Goal: Entertainment & Leisure: Consume media (video, audio)

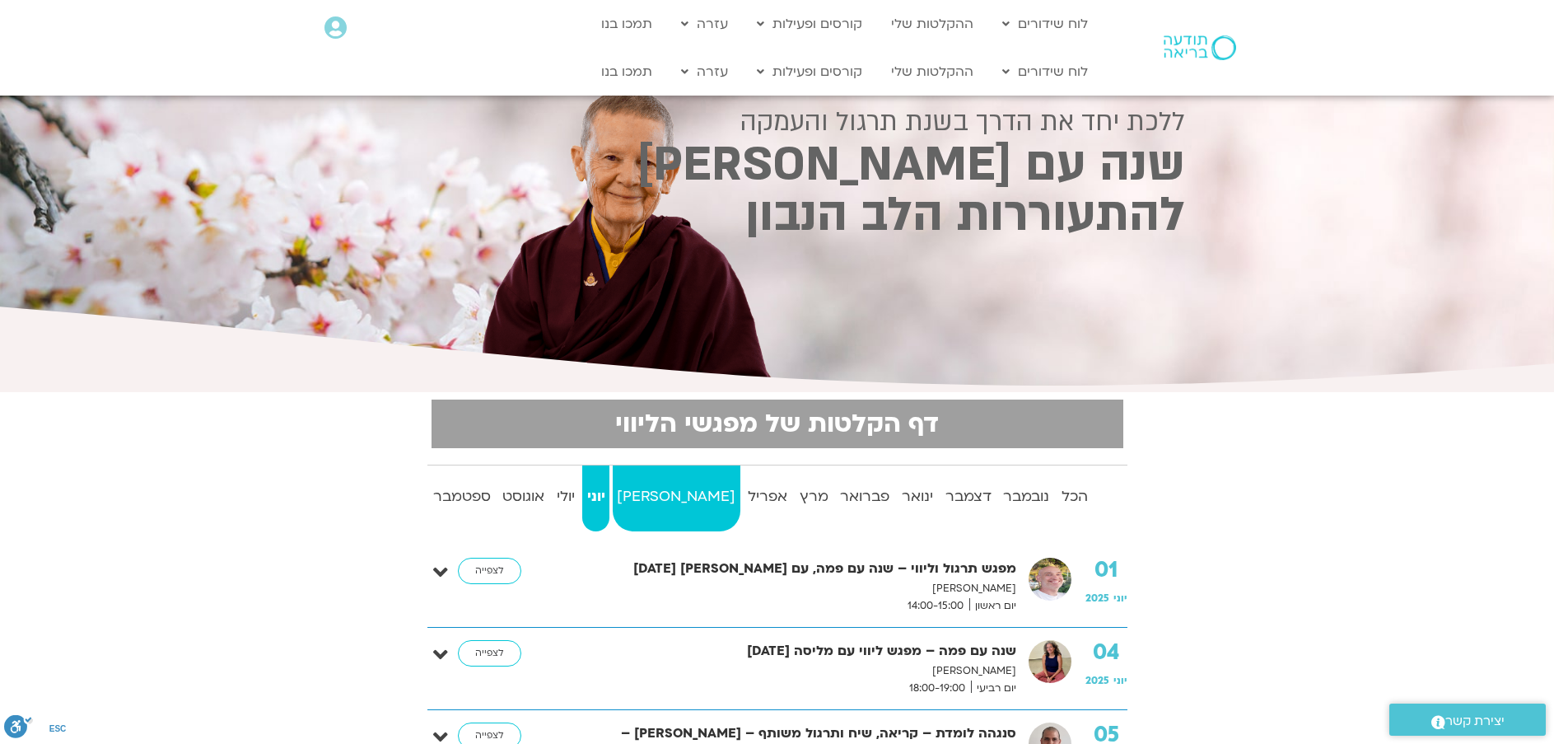
click at [660, 486] on strong "מאי" at bounding box center [677, 496] width 128 height 25
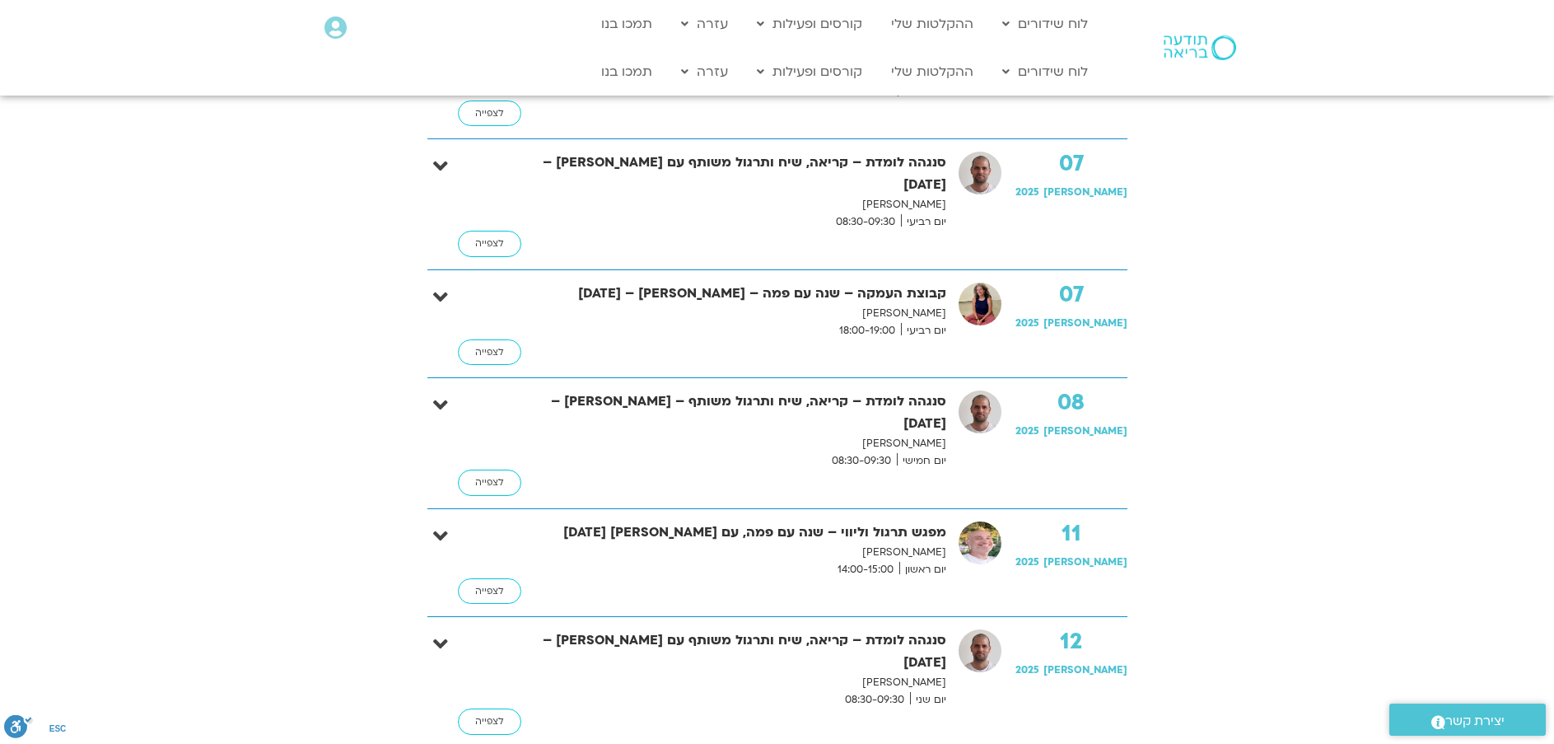
scroll to position [329, 0]
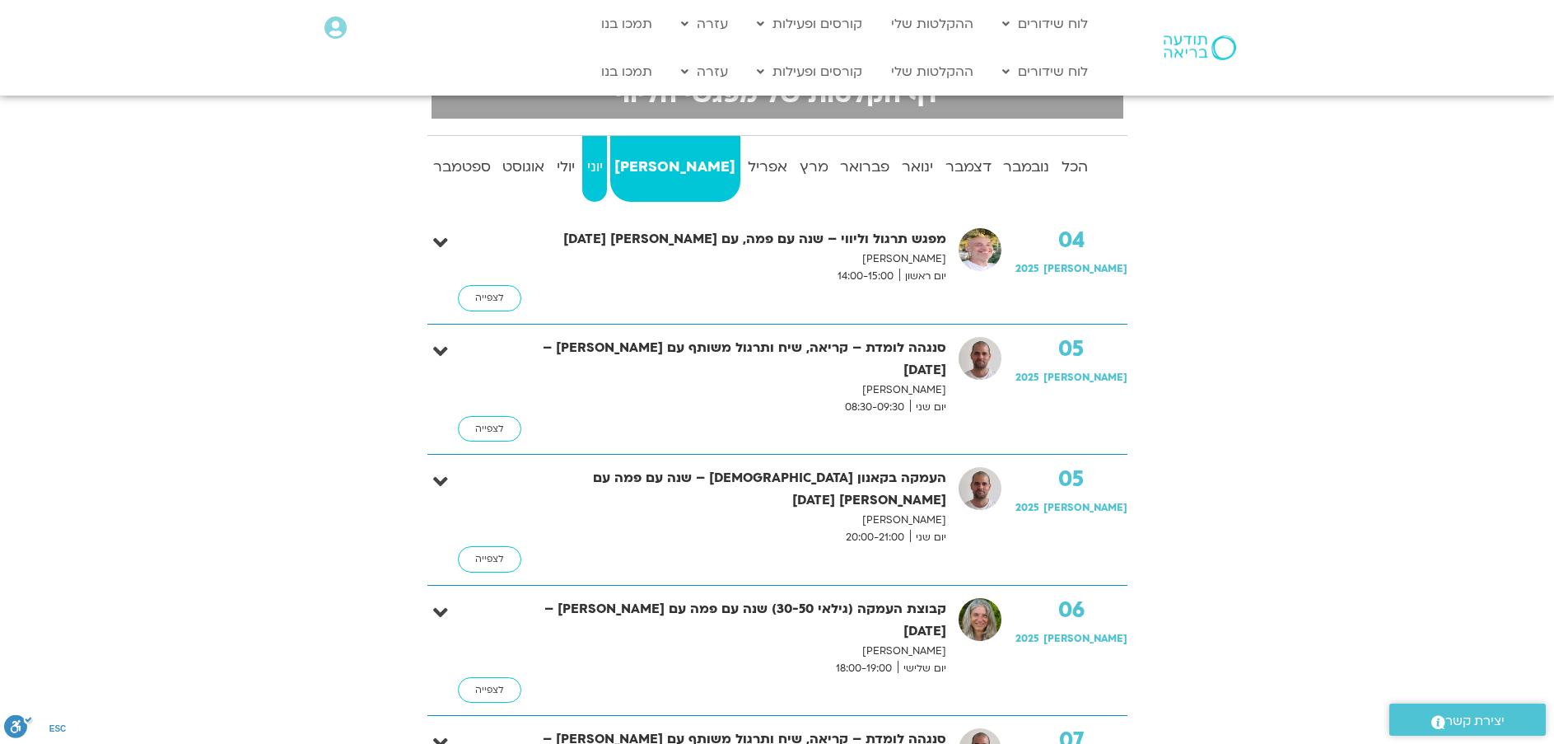
click at [607, 158] on strong "יוני" at bounding box center [594, 167] width 25 height 25
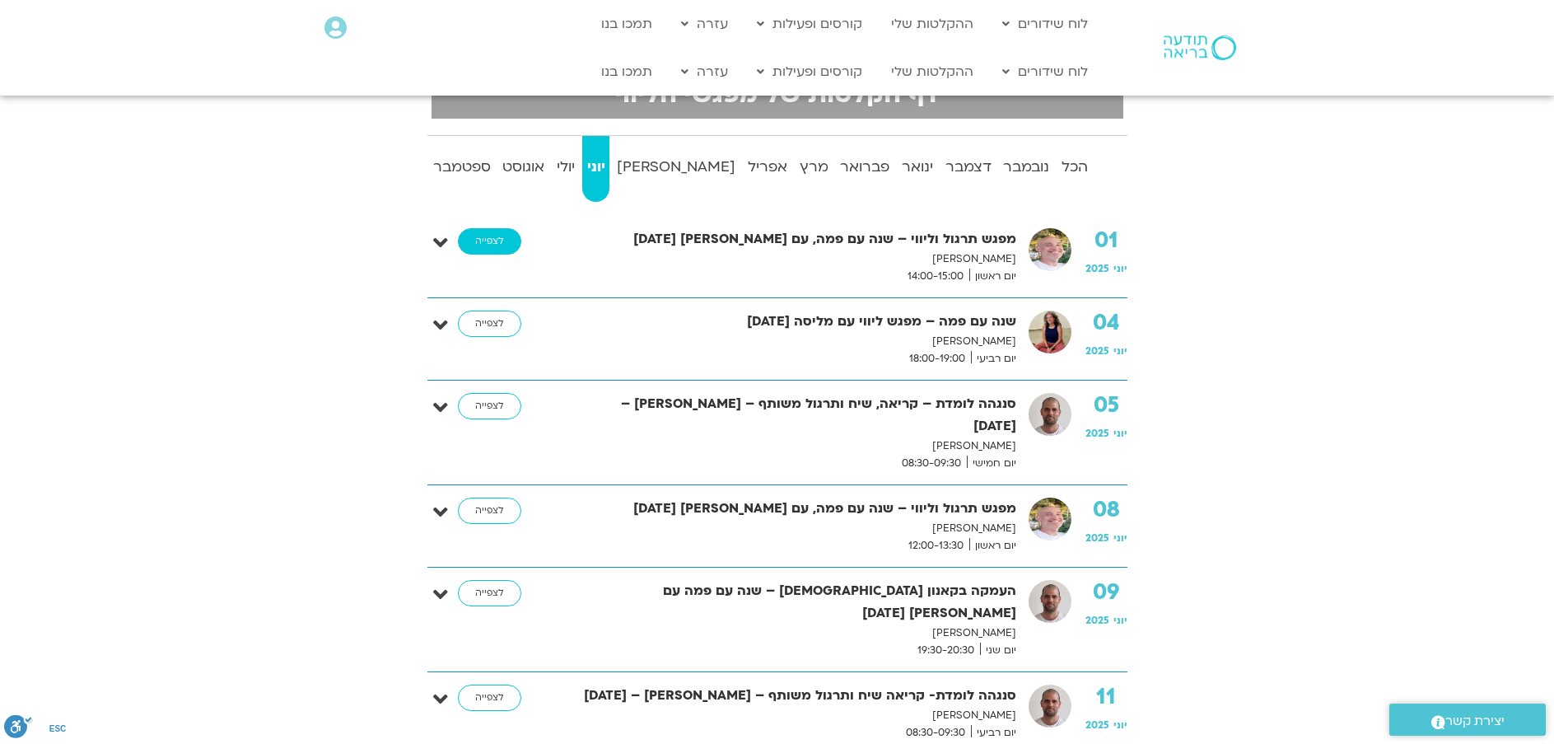
click at [479, 240] on link "לצפייה" at bounding box center [489, 241] width 63 height 26
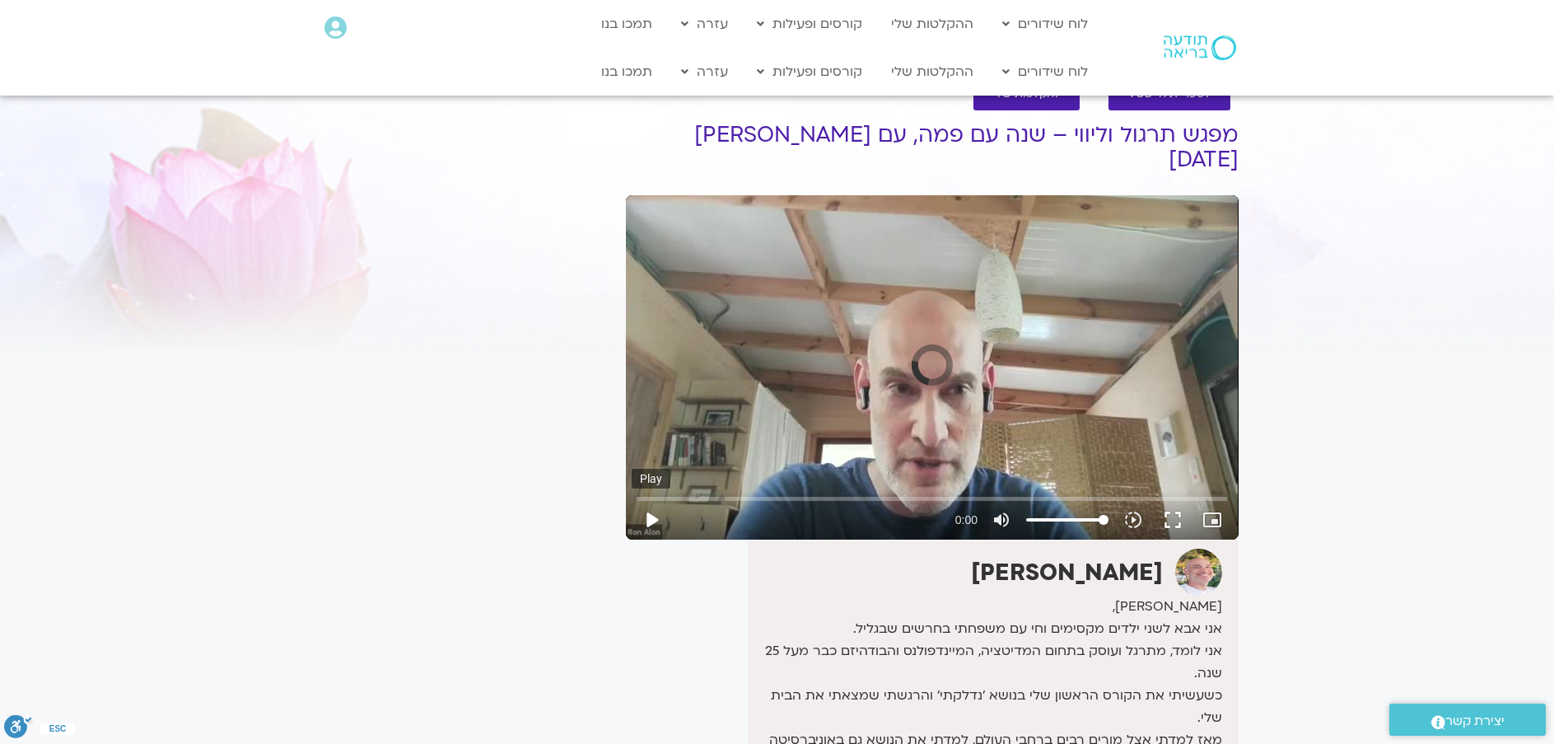
click at [652, 500] on button "play_arrow" at bounding box center [652, 520] width 40 height 40
click at [647, 500] on button "play_arrow" at bounding box center [652, 520] width 40 height 40
click at [833, 493] on input "Seek" at bounding box center [932, 498] width 590 height 10
click at [849, 493] on input "Seek" at bounding box center [932, 498] width 590 height 10
click at [861, 493] on input "Seek" at bounding box center [932, 498] width 590 height 10
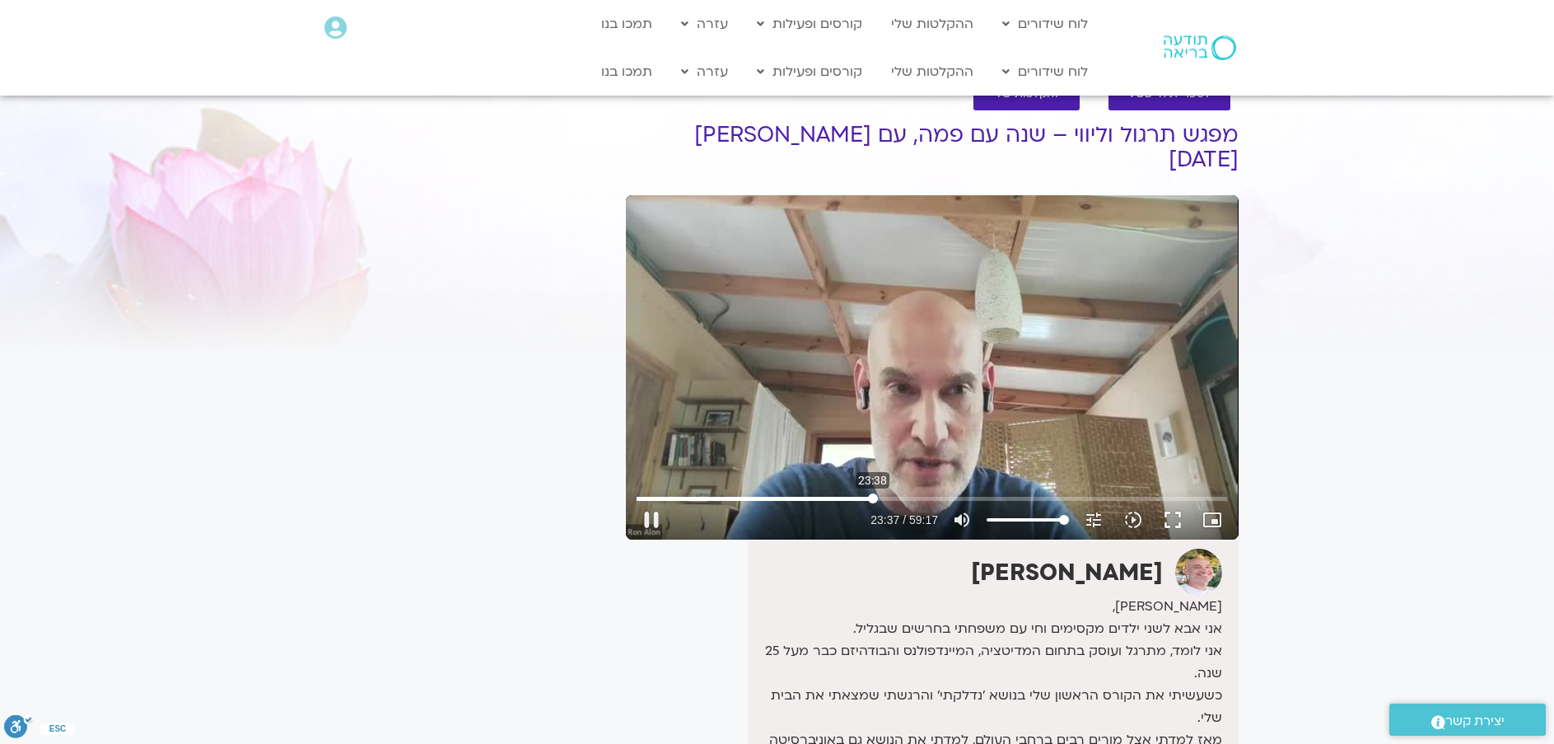
click at [873, 493] on input "Seek" at bounding box center [932, 498] width 590 height 10
click at [880, 493] on input "Seek" at bounding box center [932, 498] width 590 height 10
click at [887, 493] on input "Seek" at bounding box center [932, 498] width 590 height 10
click at [898, 493] on input "Seek" at bounding box center [932, 498] width 590 height 10
click at [907, 493] on input "Seek" at bounding box center [932, 498] width 590 height 10
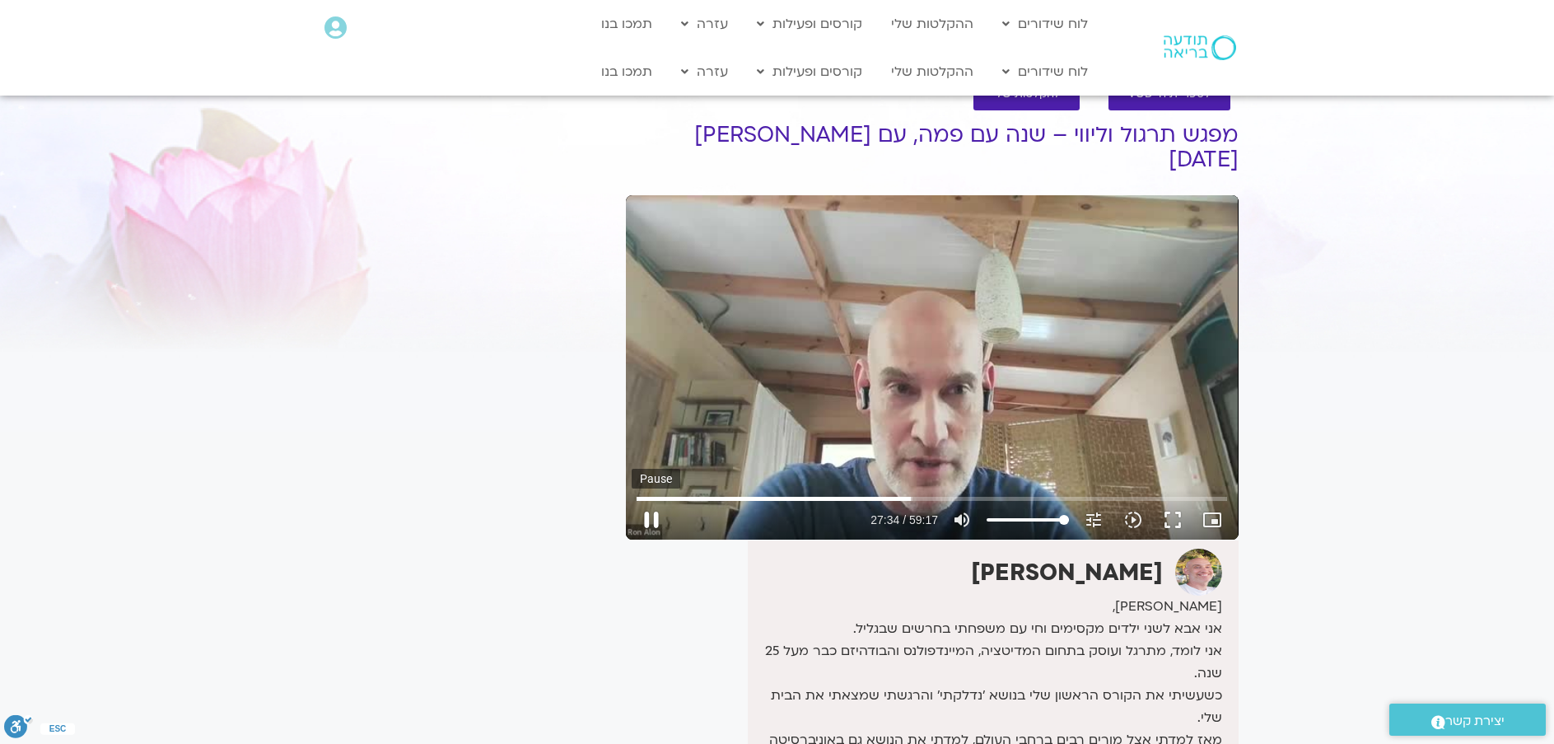
click at [660, 500] on button "pause" at bounding box center [652, 520] width 40 height 40
click at [651, 500] on button "play_arrow" at bounding box center [652, 520] width 40 height 40
click at [1078, 493] on input "Seek" at bounding box center [932, 498] width 590 height 10
click at [1152, 493] on input "Seek" at bounding box center [932, 498] width 590 height 10
click at [1150, 493] on input "Seek" at bounding box center [932, 498] width 590 height 10
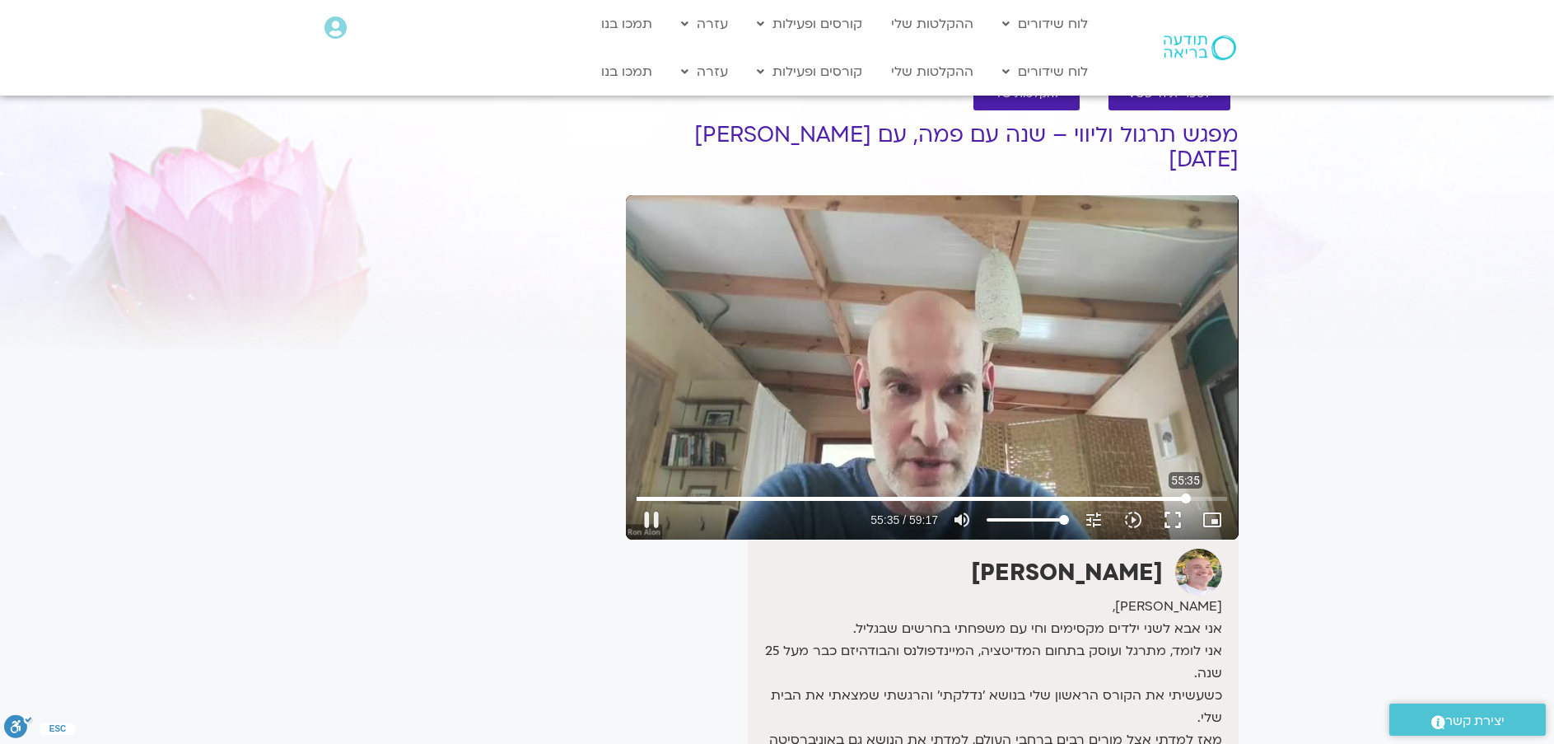
click at [1186, 493] on input "Seek" at bounding box center [932, 498] width 590 height 10
click at [1217, 493] on input "Seek" at bounding box center [932, 498] width 590 height 10
type input "3533.274567"
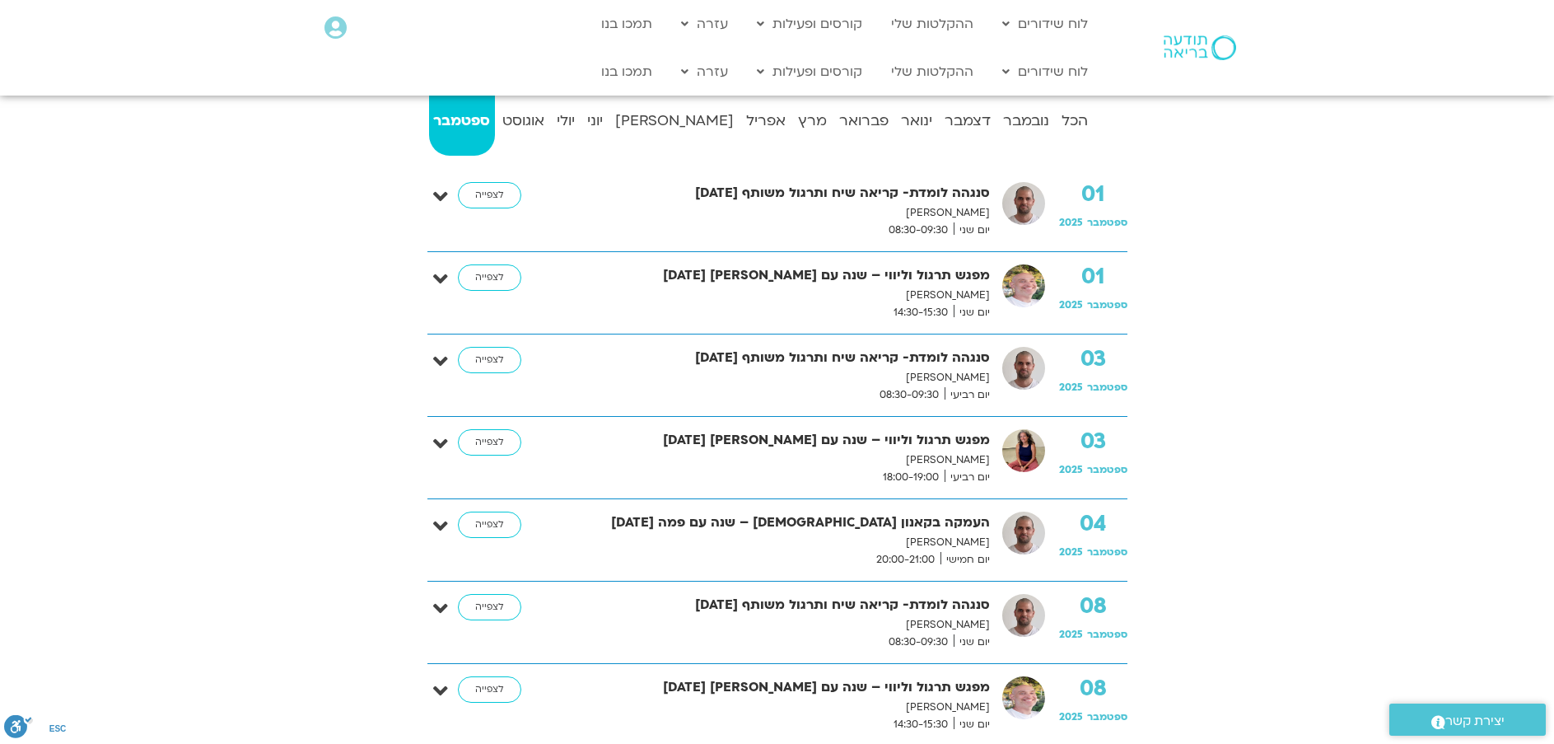
scroll to position [329, 0]
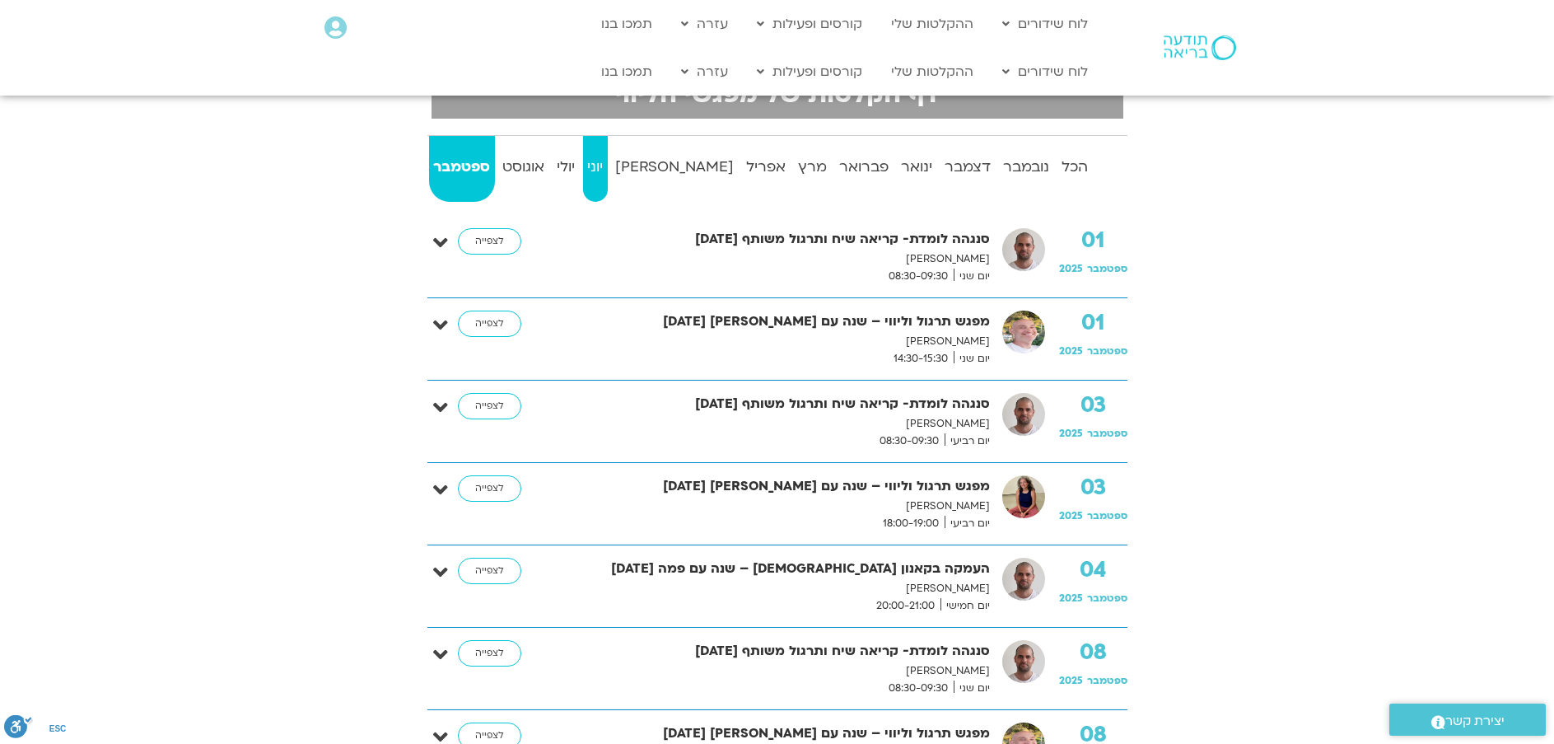
click at [608, 155] on strong "יוני" at bounding box center [595, 167] width 25 height 25
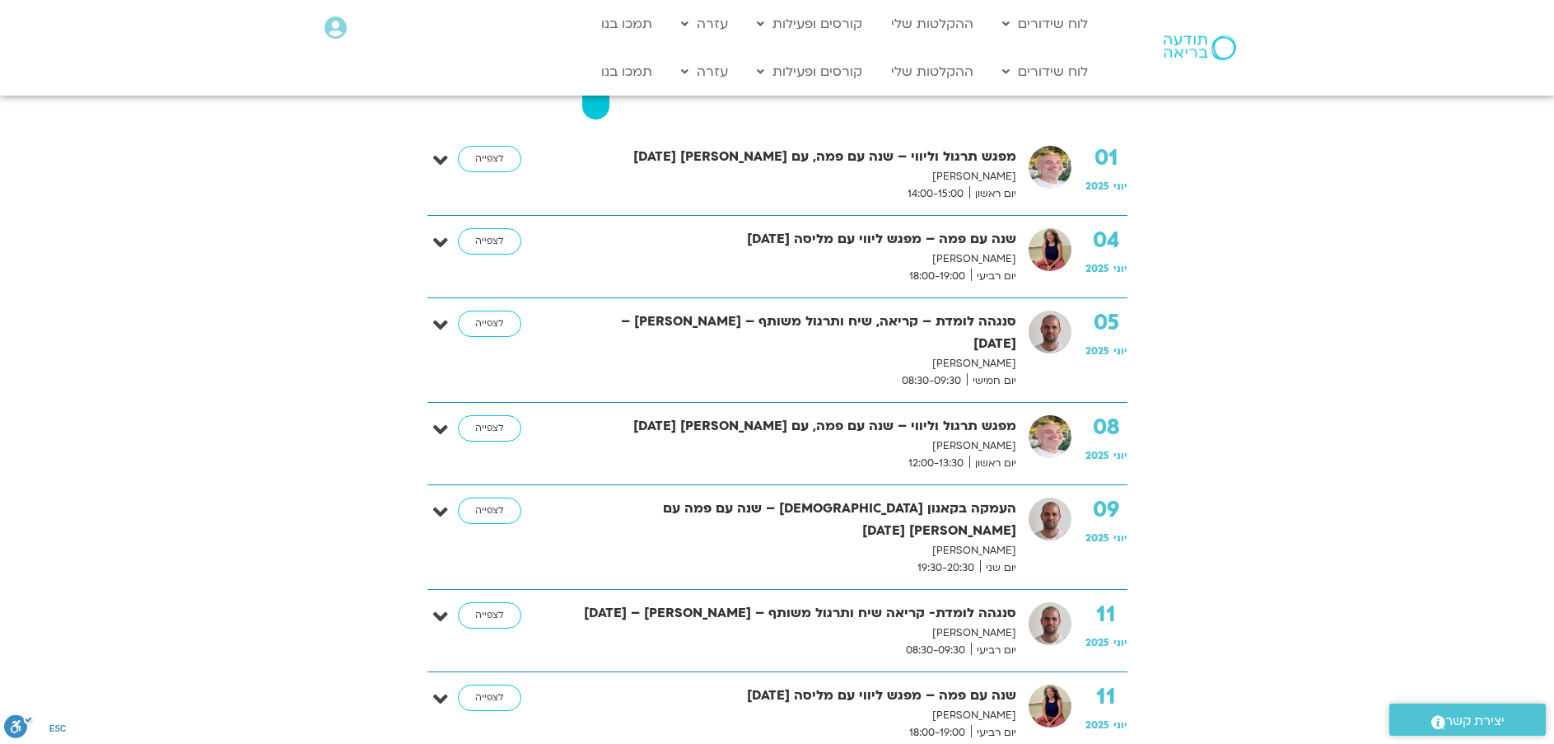
scroll to position [0, 0]
